Goal: Transaction & Acquisition: Obtain resource

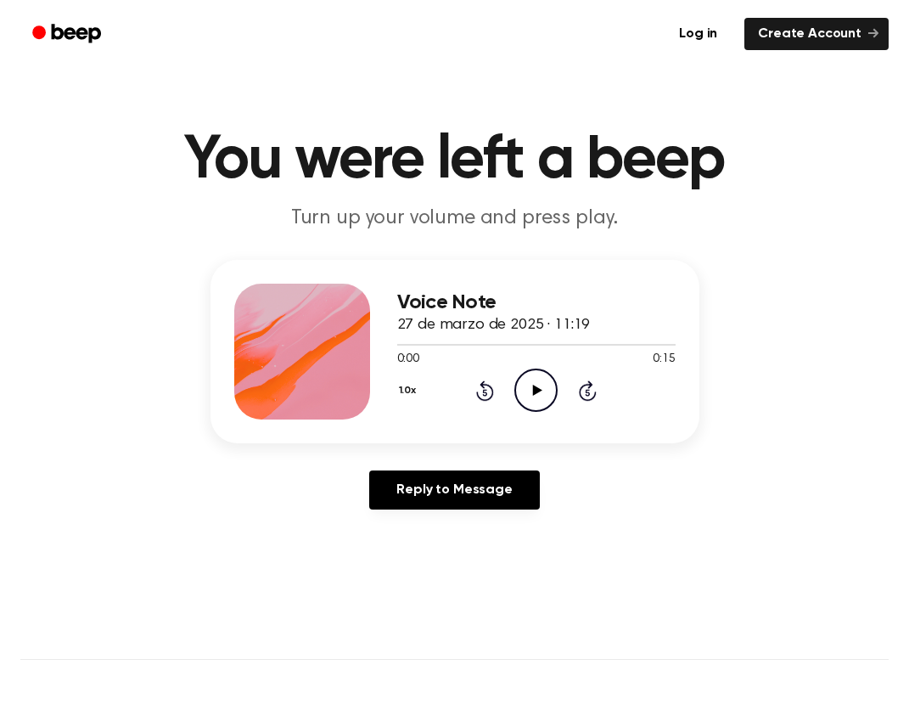
scroll to position [20, 0]
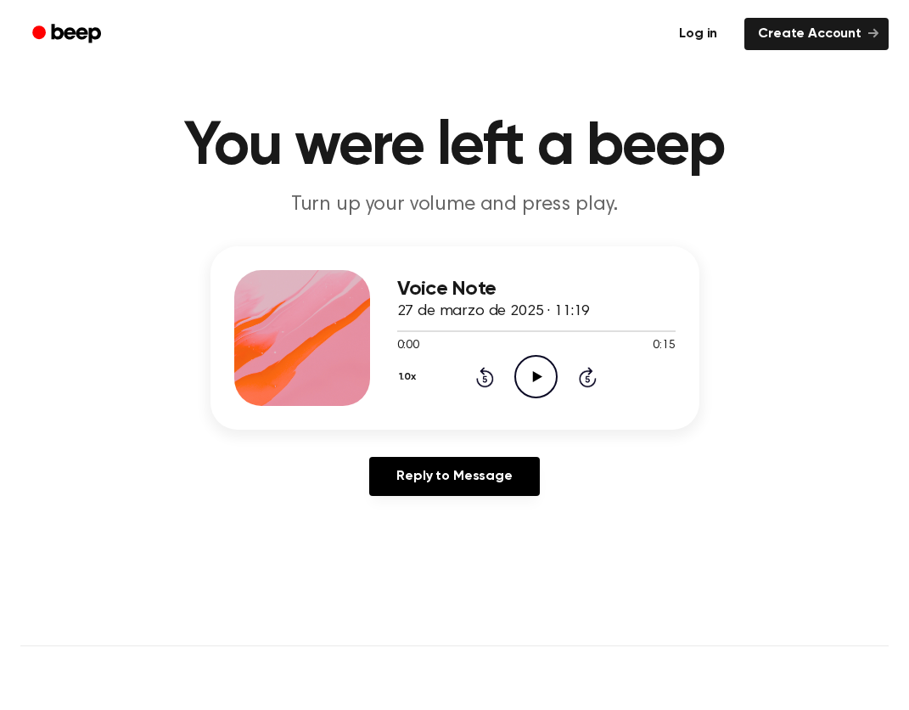
click at [683, 33] on link "Log in" at bounding box center [698, 33] width 72 height 39
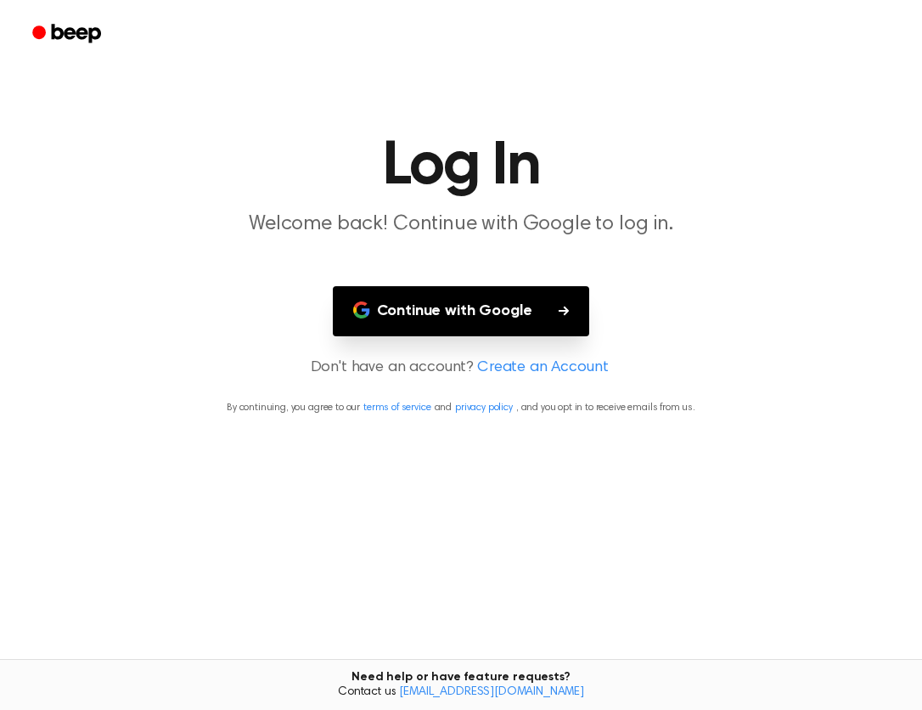
click at [442, 316] on button "Continue with Google" at bounding box center [461, 311] width 257 height 50
click at [562, 309] on icon "button" at bounding box center [564, 311] width 10 height 10
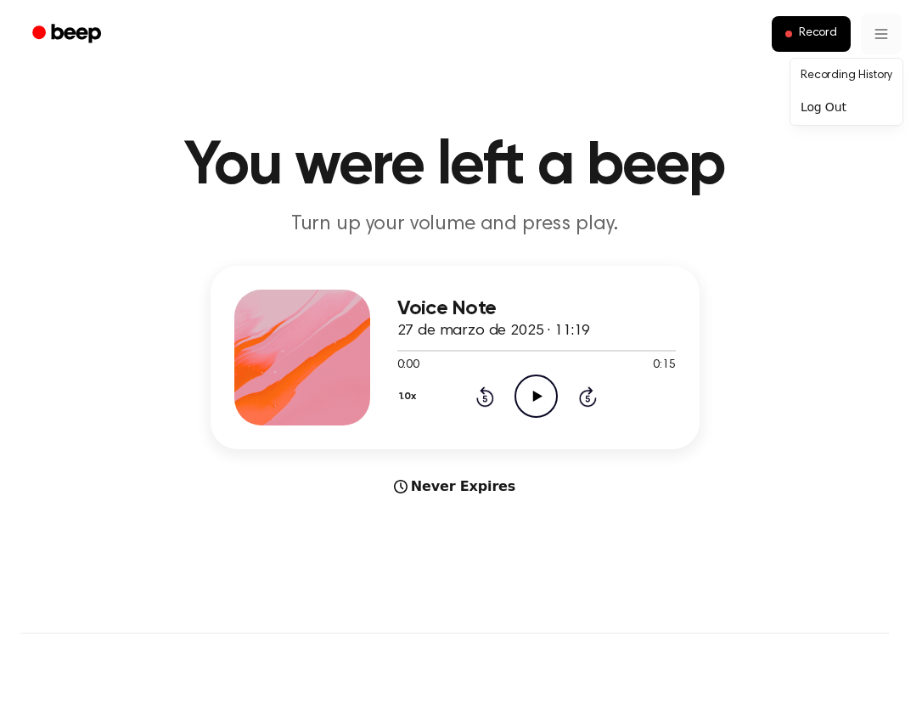
click at [876, 39] on html "Record You were left a beep Turn up your volume and press play. Voice Note 27 d…" at bounding box center [461, 668] width 922 height 1337
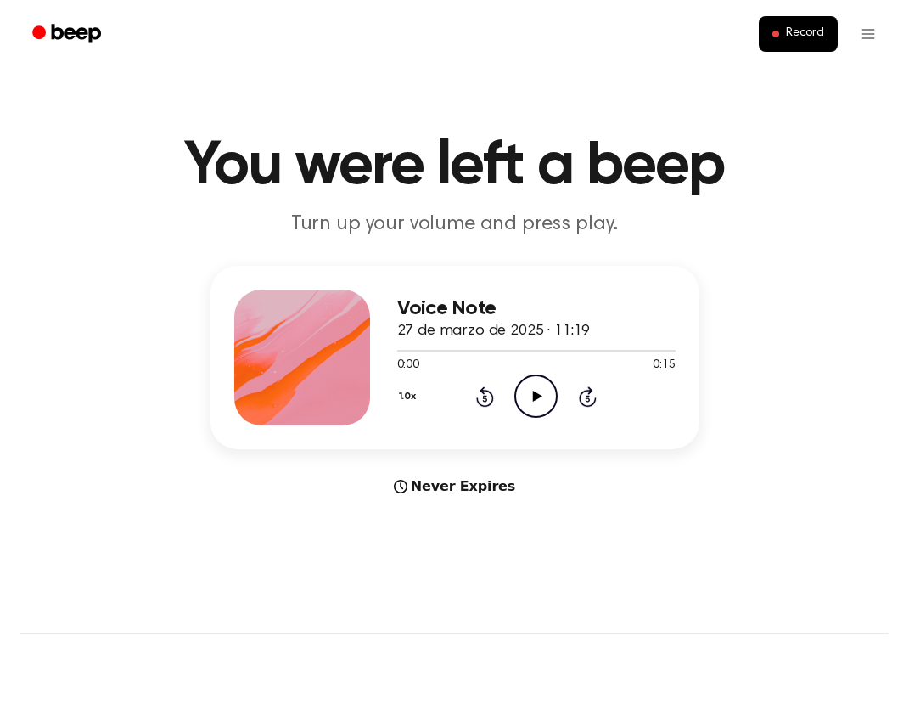
click at [564, 61] on div "Record" at bounding box center [454, 34] width 869 height 68
click at [542, 400] on icon "Play Audio" at bounding box center [536, 395] width 43 height 43
click at [542, 400] on icon "Pause Audio" at bounding box center [536, 395] width 43 height 43
